Goal: Task Accomplishment & Management: Manage account settings

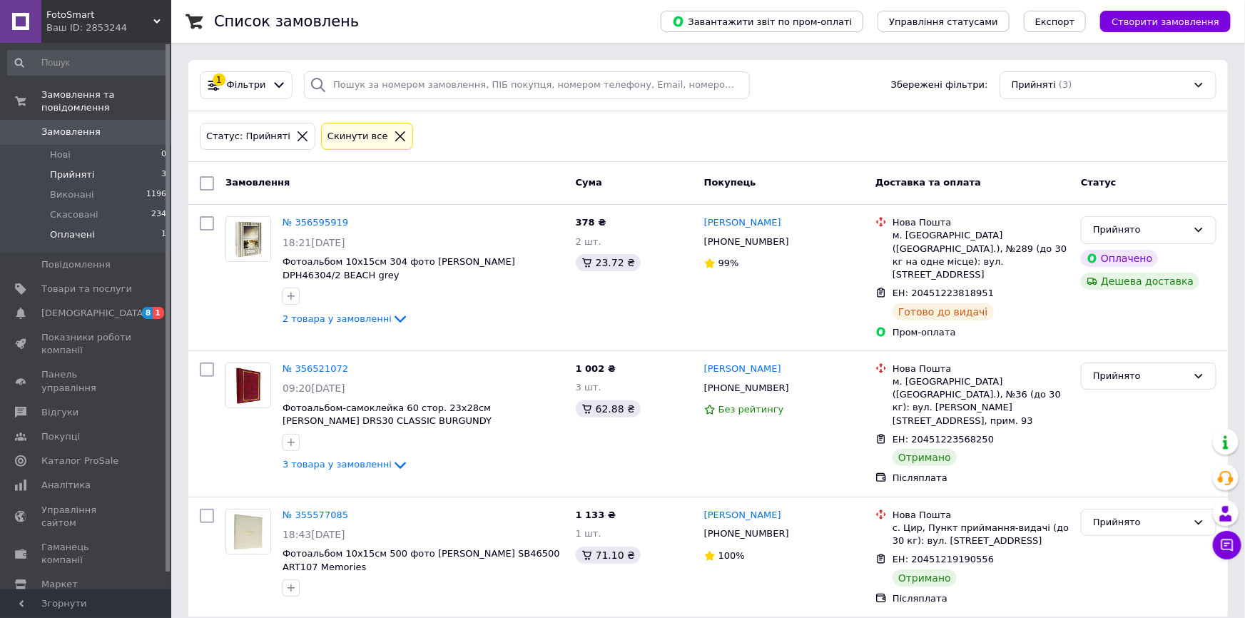
click at [65, 228] on span "Оплачені" at bounding box center [72, 234] width 45 height 13
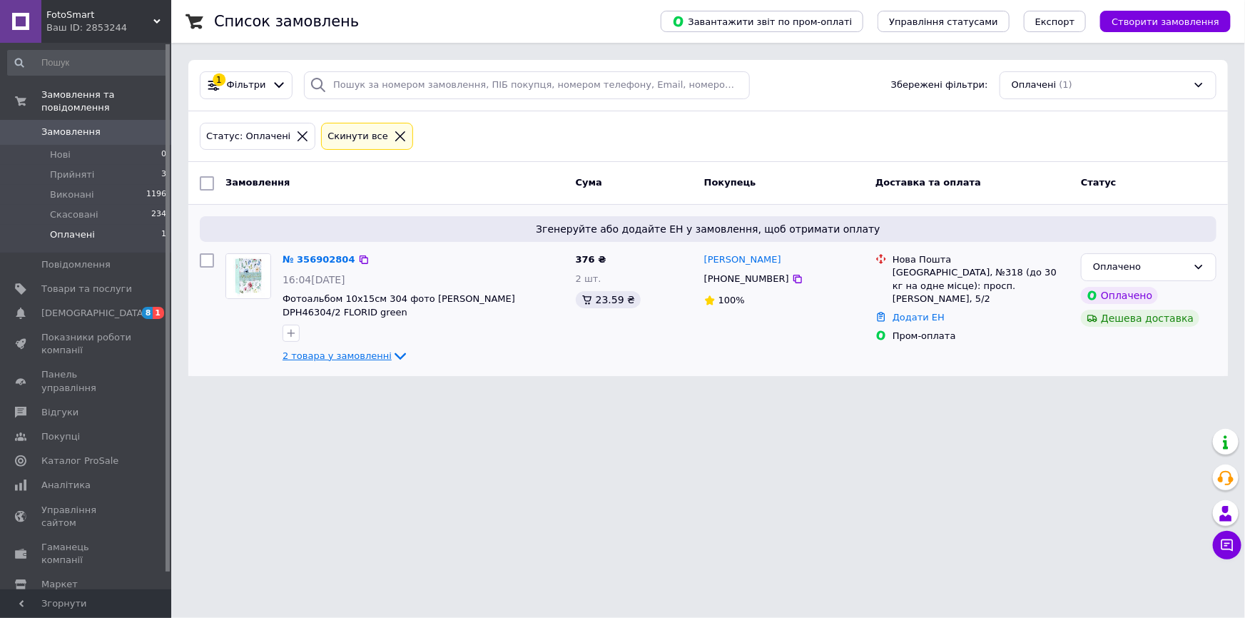
click at [392, 357] on icon at bounding box center [400, 355] width 17 height 17
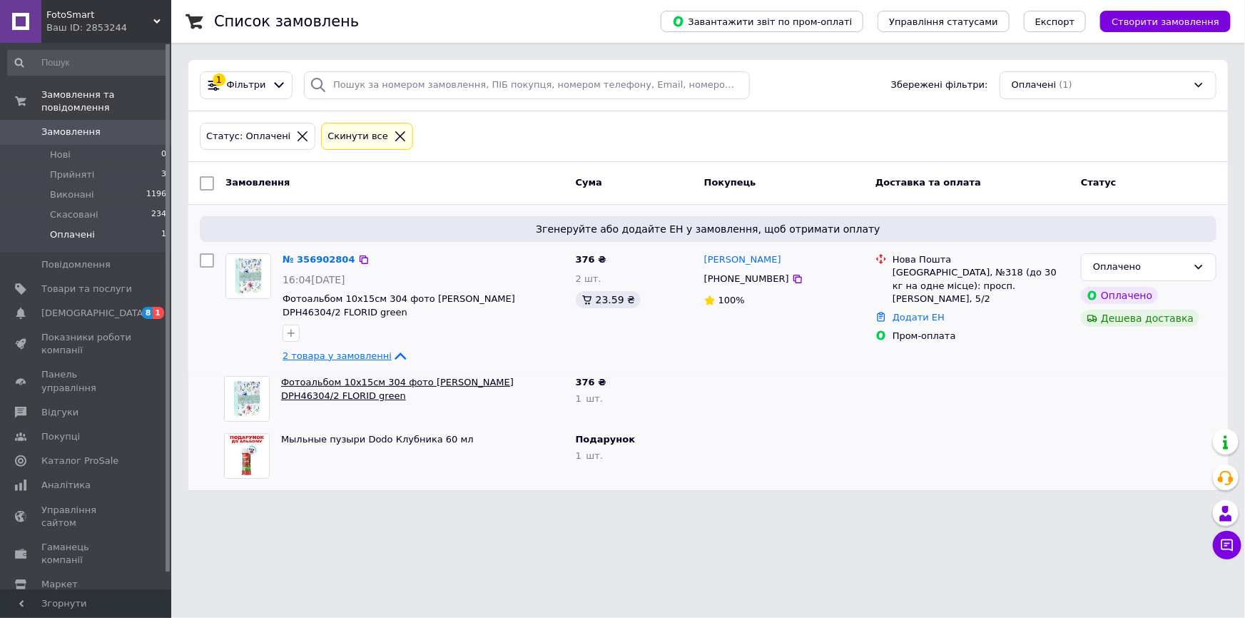
click at [445, 386] on link "Фотоальбом 10x15см 304 фото [PERSON_NAME] DPH46304/2 FLORID green" at bounding box center [397, 389] width 233 height 24
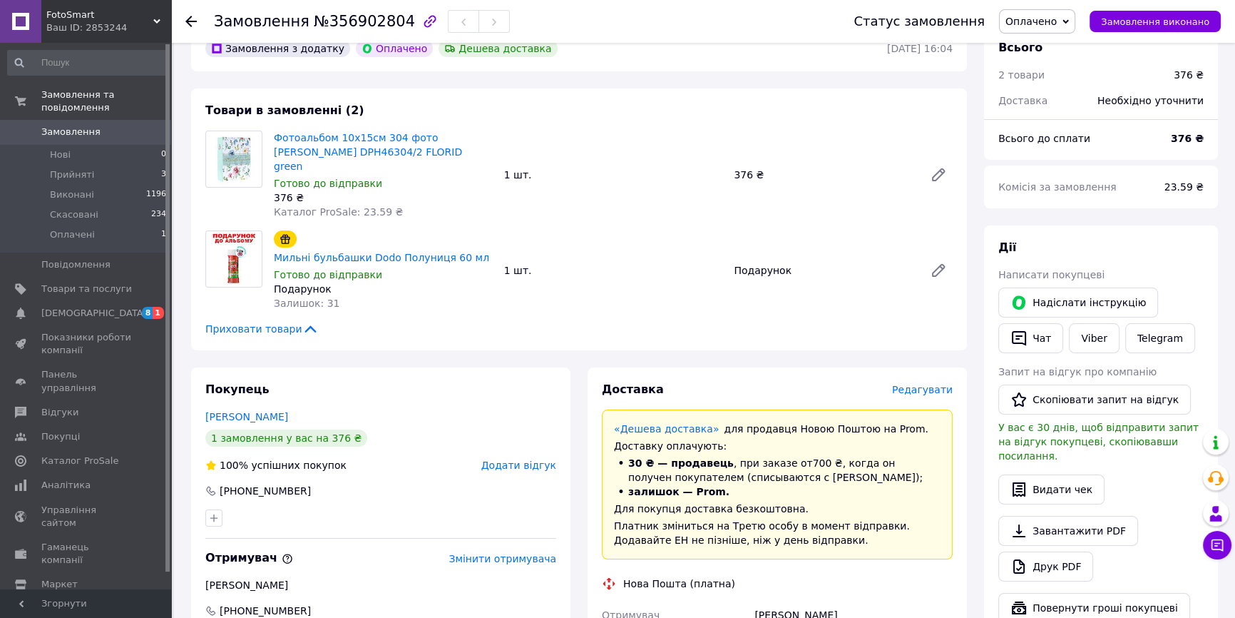
scroll to position [64, 0]
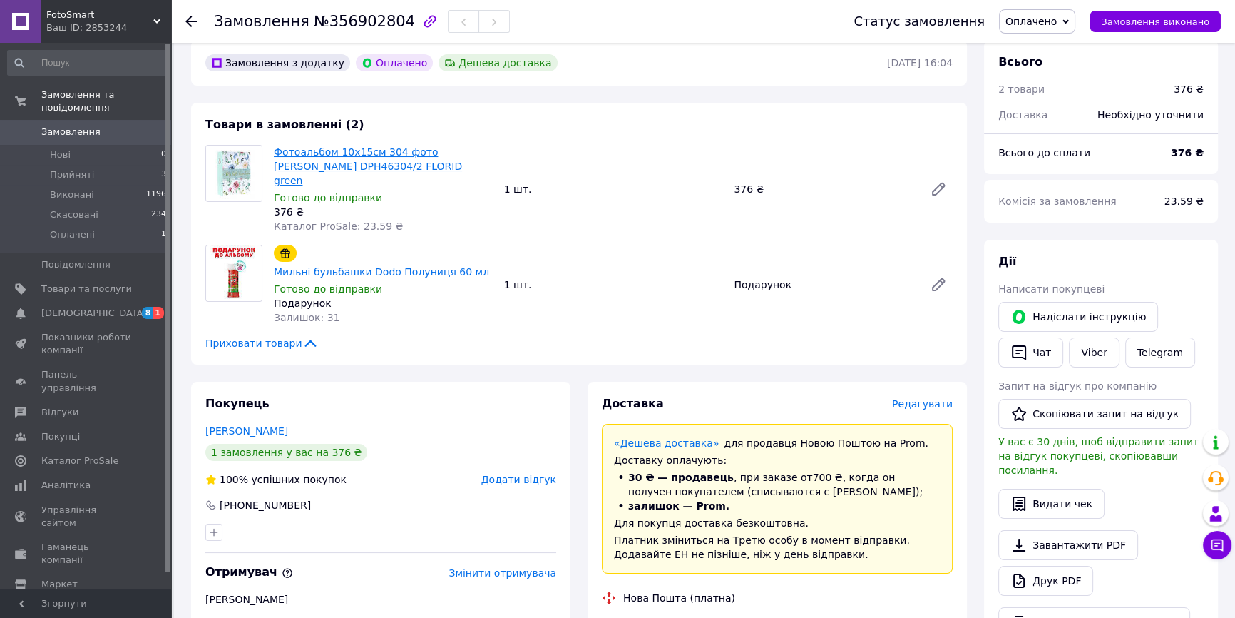
click at [420, 155] on link "Фотоальбом 10x15см 304 фото [PERSON_NAME] DPH46304/2 FLORID green" at bounding box center [368, 166] width 188 height 40
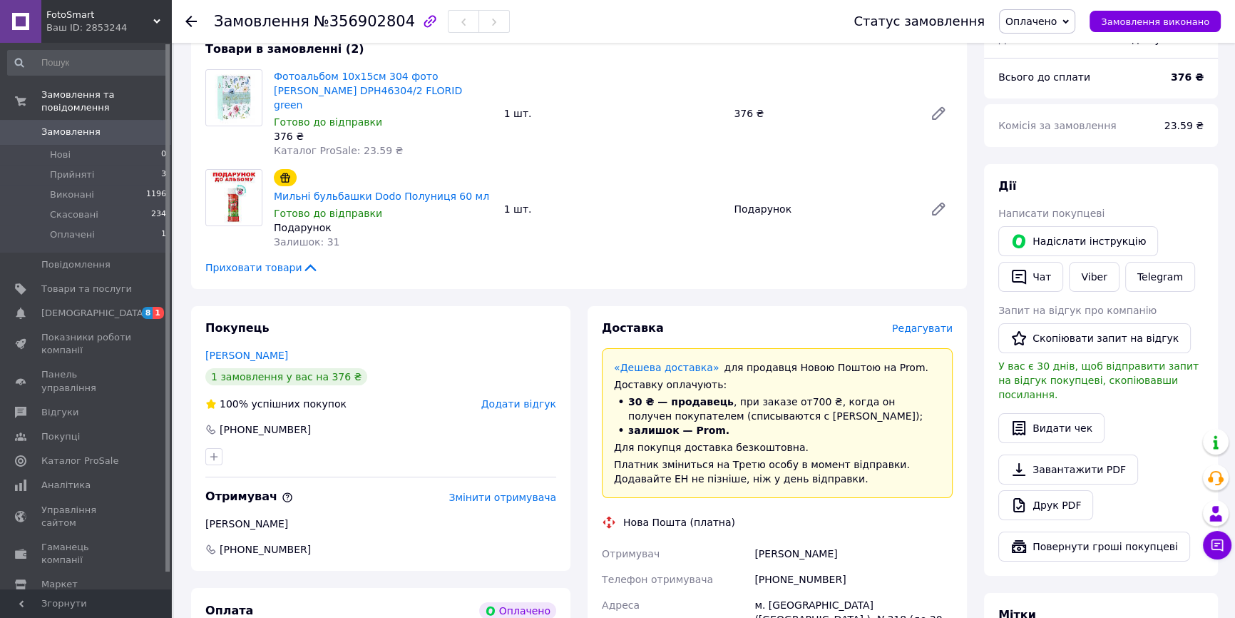
scroll to position [0, 0]
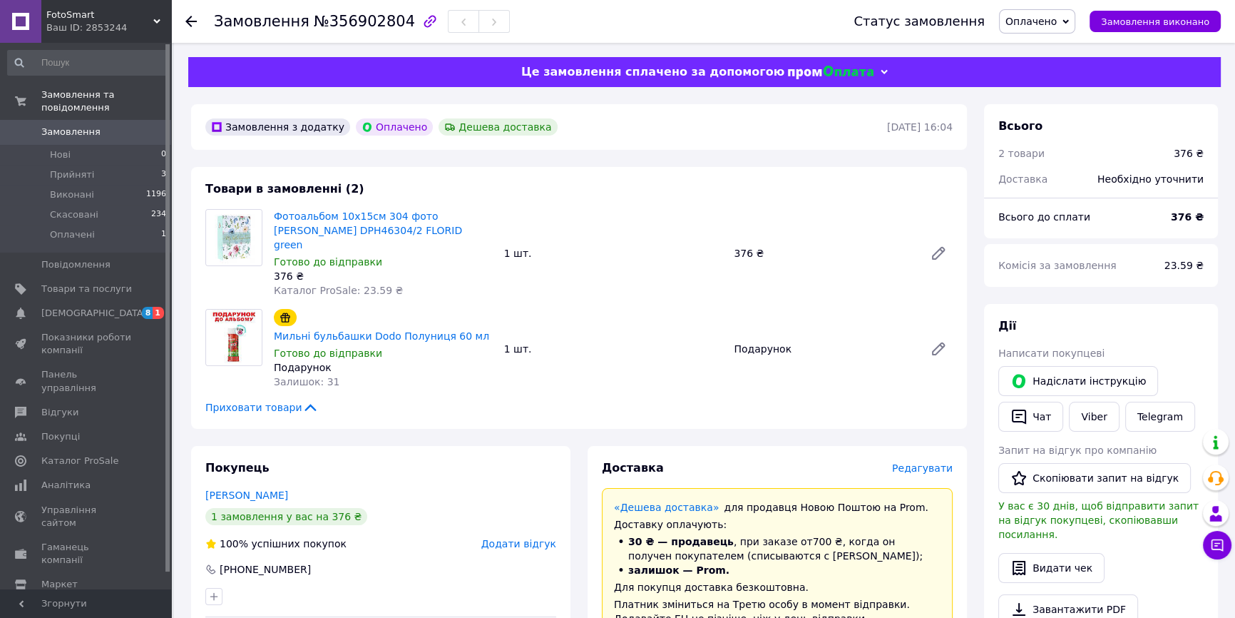
click at [1076, 14] on span "Оплачено" at bounding box center [1037, 21] width 76 height 24
click at [1067, 42] on li "Прийнято" at bounding box center [1037, 49] width 75 height 21
